Goal: Transaction & Acquisition: Book appointment/travel/reservation

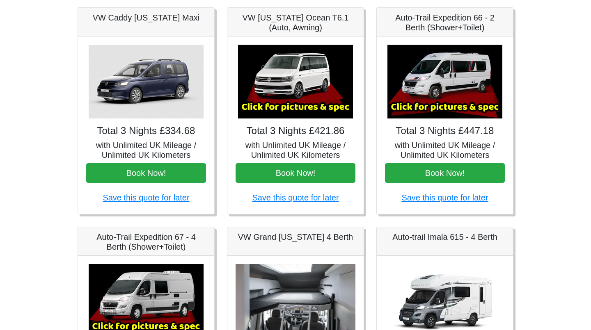
scroll to position [127, 0]
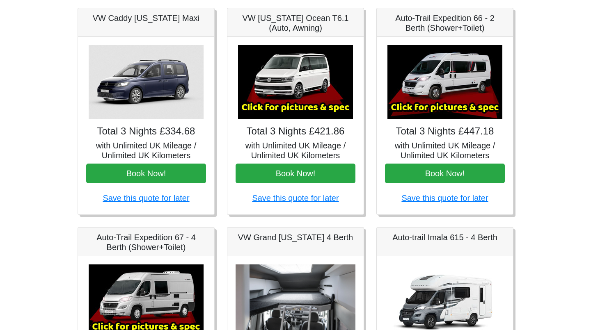
click at [441, 75] on img at bounding box center [444, 82] width 115 height 74
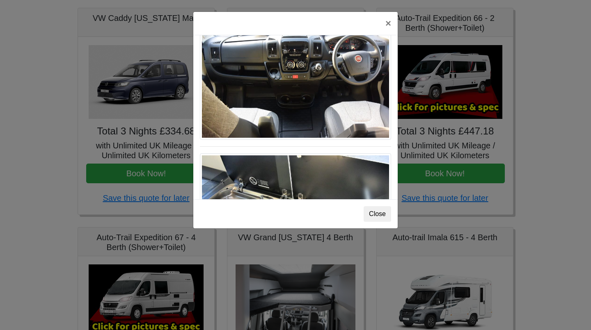
scroll to position [851, 0]
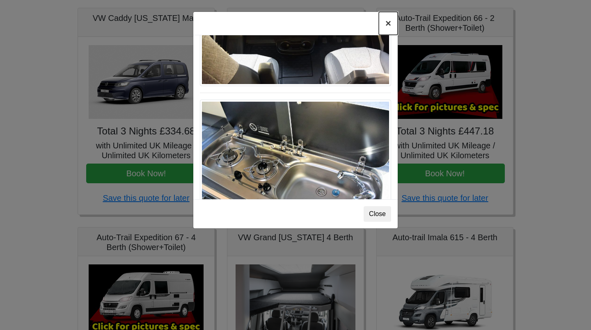
click at [388, 29] on button "×" at bounding box center [388, 23] width 19 height 23
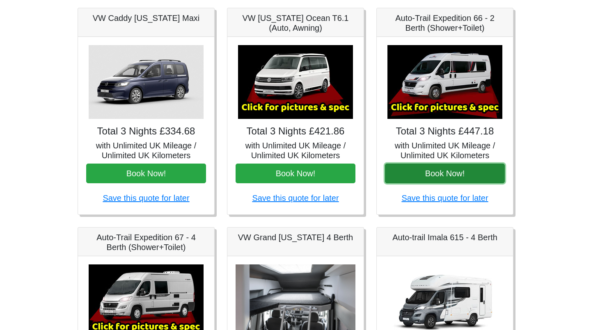
click at [448, 177] on button "Book Now!" at bounding box center [445, 174] width 120 height 20
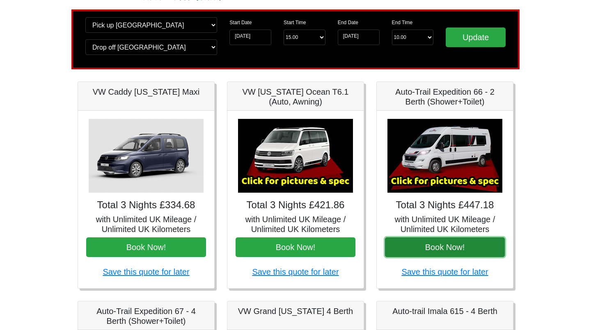
scroll to position [0, 0]
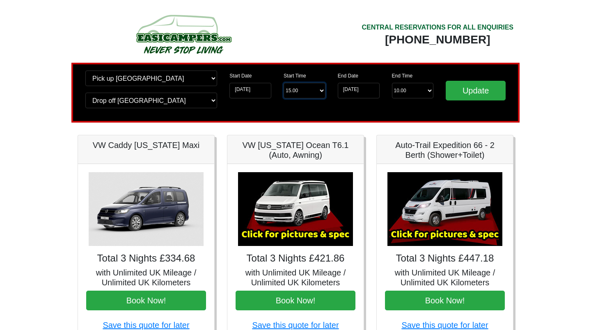
click option "15.00" at bounding box center [0, 0] width 0 height 0
click option "Drop off [GEOGRAPHIC_DATA]" at bounding box center [0, 0] width 0 height 0
select select "10.00"
click option "10.00 am" at bounding box center [0, 0] width 0 height 0
click at [475, 95] on input "Update" at bounding box center [476, 91] width 60 height 20
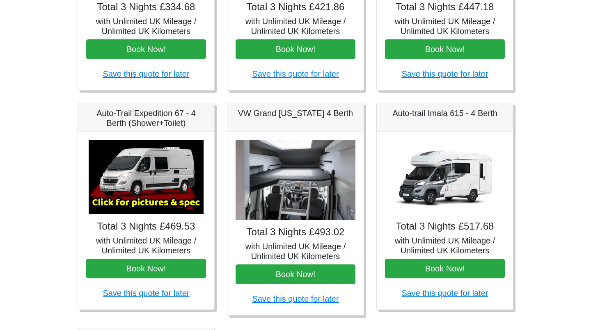
scroll to position [250, 0]
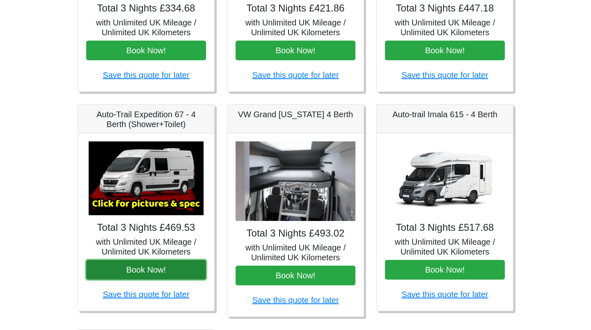
click at [154, 274] on button "Book Now!" at bounding box center [146, 270] width 120 height 20
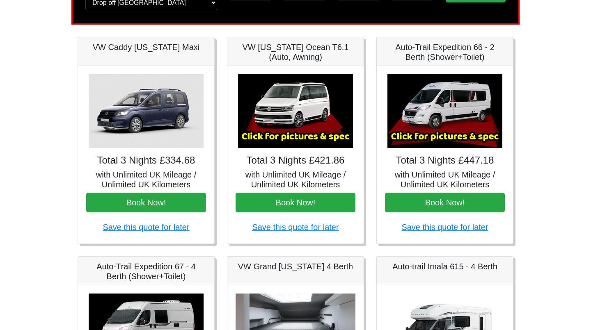
scroll to position [102, 0]
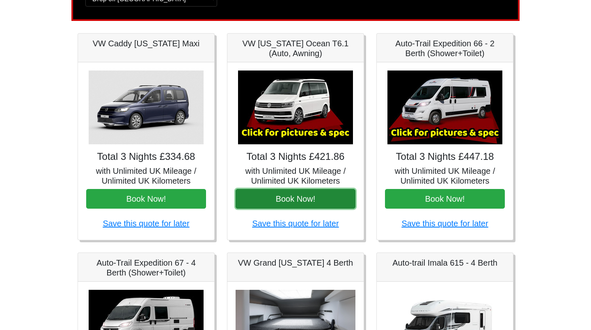
click at [291, 201] on button "Book Now!" at bounding box center [296, 199] width 120 height 20
